Goal: Information Seeking & Learning: Learn about a topic

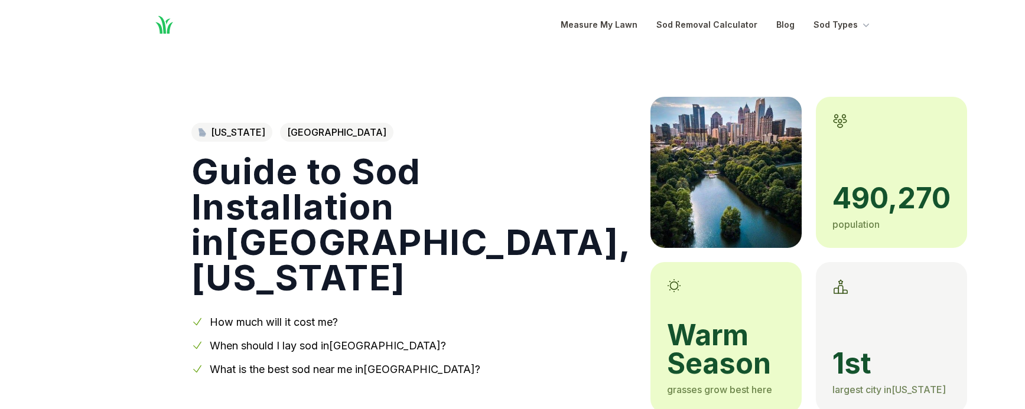
scroll to position [1536, 0]
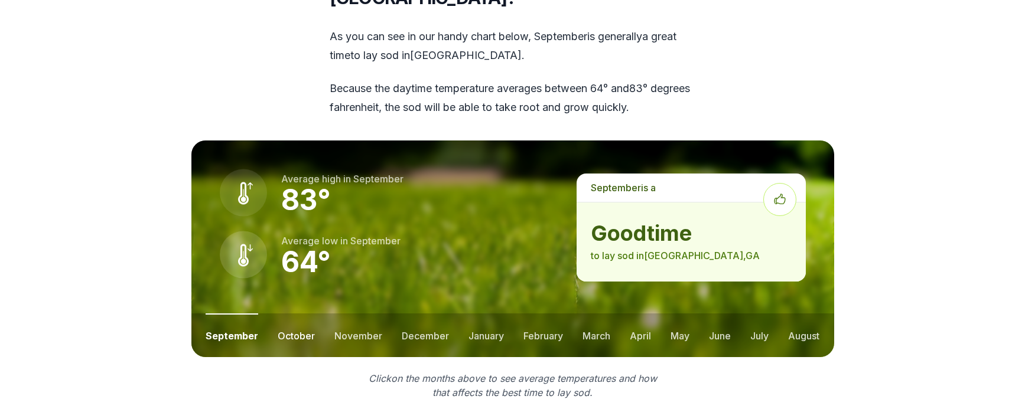
click at [290, 314] on button "october" at bounding box center [296, 336] width 37 height 44
click at [365, 314] on button "november" at bounding box center [358, 336] width 48 height 44
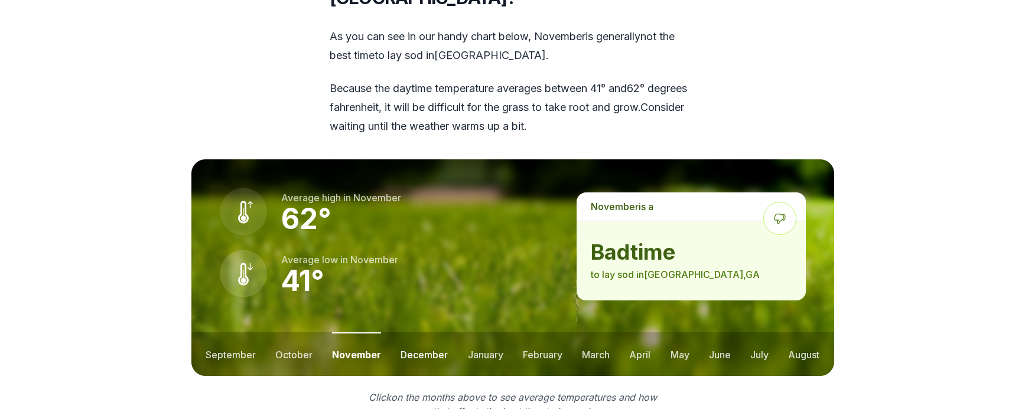
click at [422, 333] on button "december" at bounding box center [424, 355] width 47 height 44
click at [476, 333] on button "january" at bounding box center [485, 355] width 35 height 44
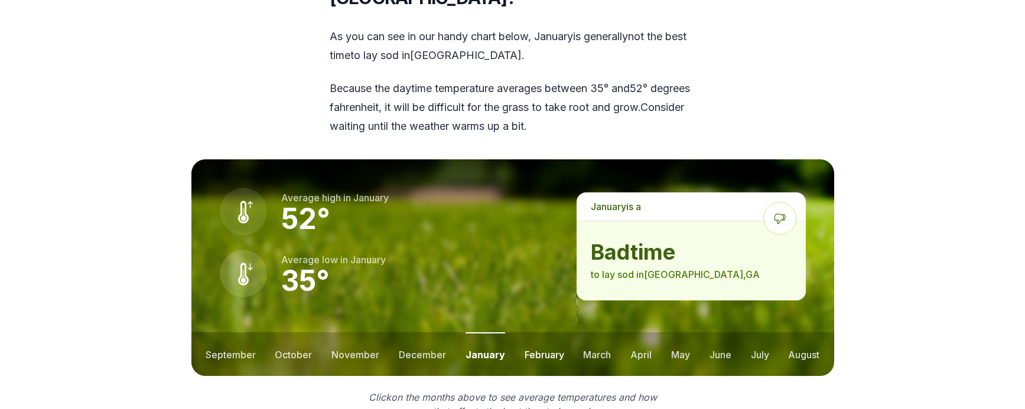
click at [541, 333] on button "february" at bounding box center [545, 355] width 40 height 44
click at [598, 333] on button "march" at bounding box center [597, 355] width 28 height 44
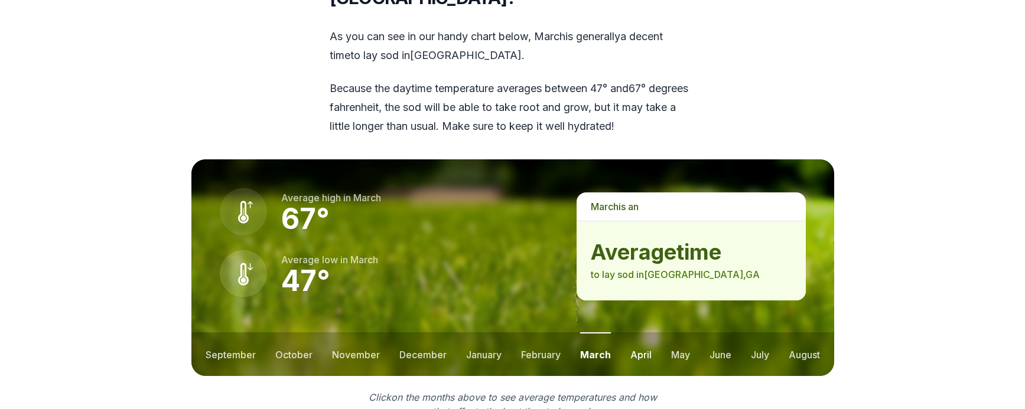
click at [642, 333] on button "april" at bounding box center [640, 355] width 21 height 44
click at [682, 333] on button "may" at bounding box center [679, 355] width 19 height 44
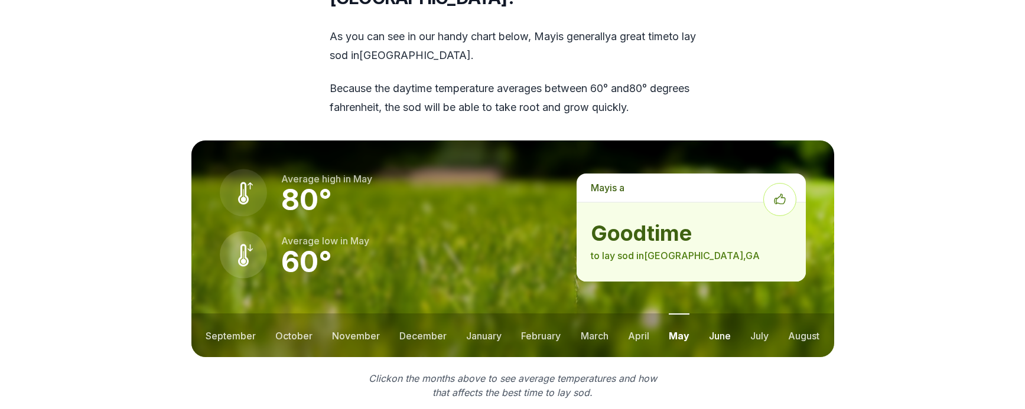
click at [719, 314] on button "june" at bounding box center [720, 336] width 22 height 44
click at [239, 314] on button "september" at bounding box center [231, 336] width 50 height 44
click at [296, 314] on button "october" at bounding box center [296, 336] width 37 height 44
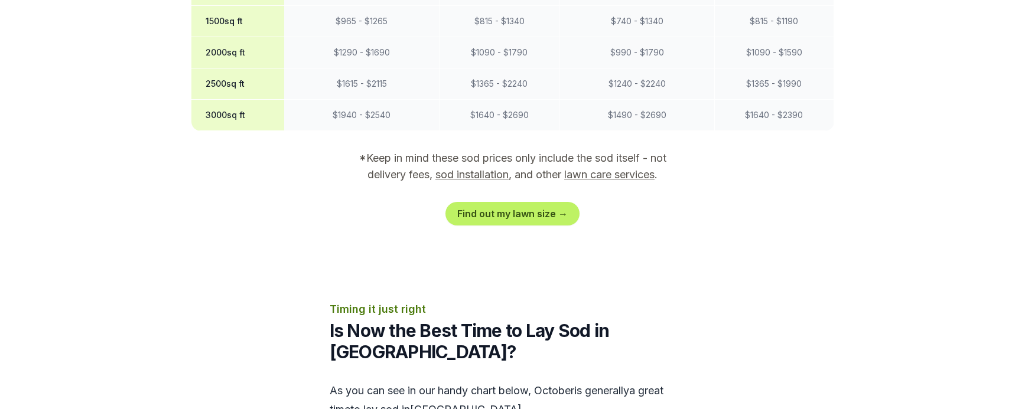
scroll to position [945, 0]
